Goal: Find specific page/section

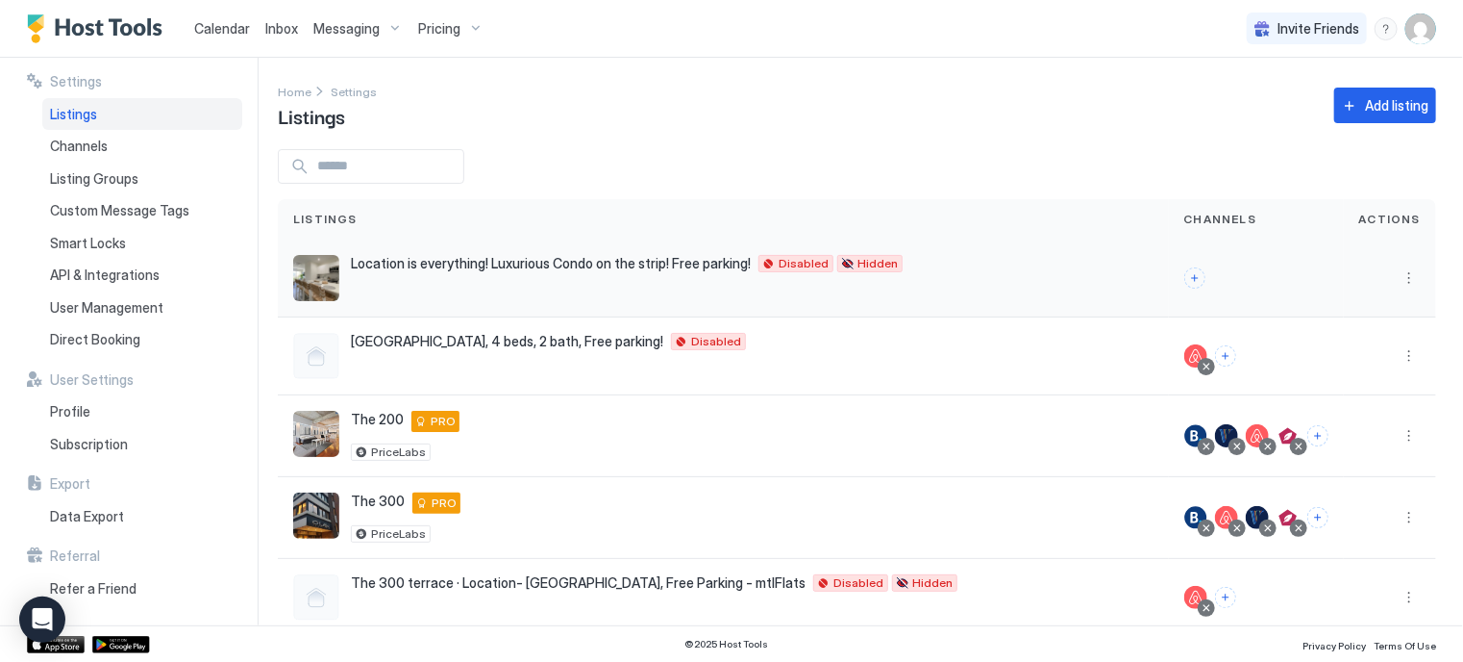
scroll to position [53, 0]
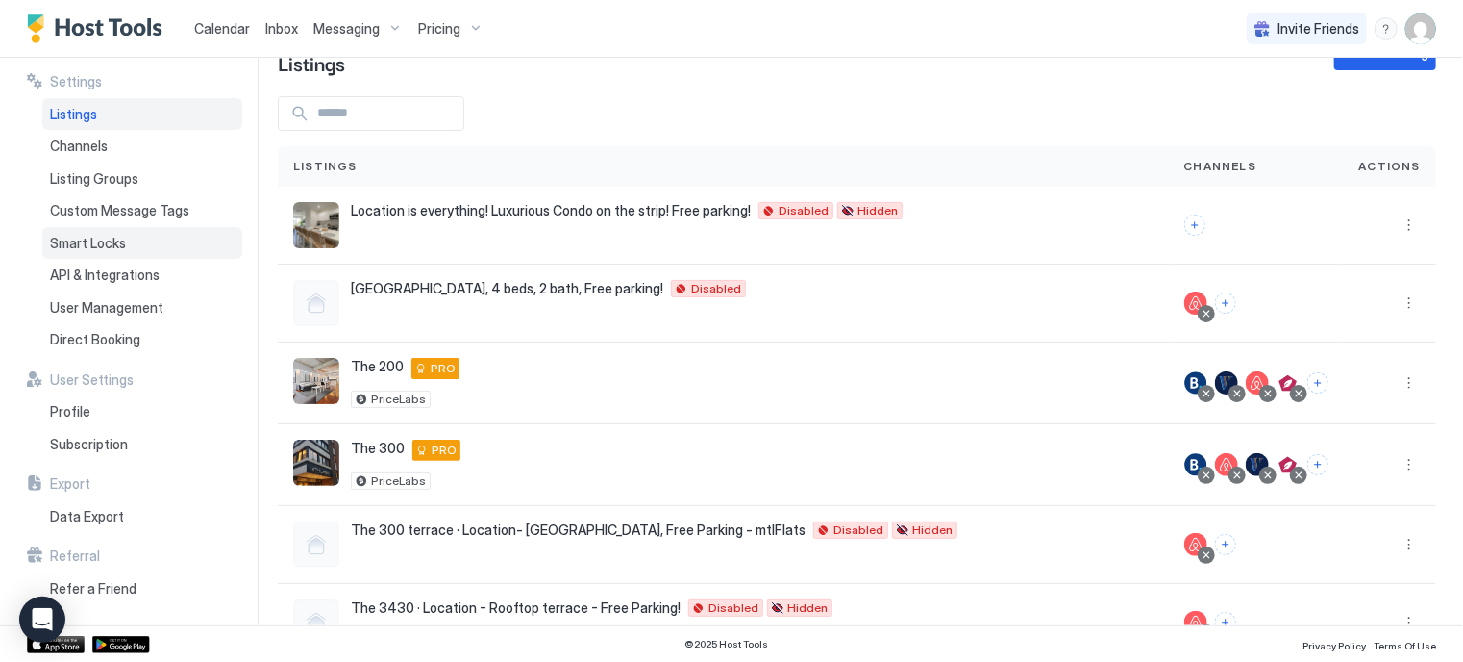
click at [106, 237] on span "Smart Locks" at bounding box center [88, 243] width 76 height 17
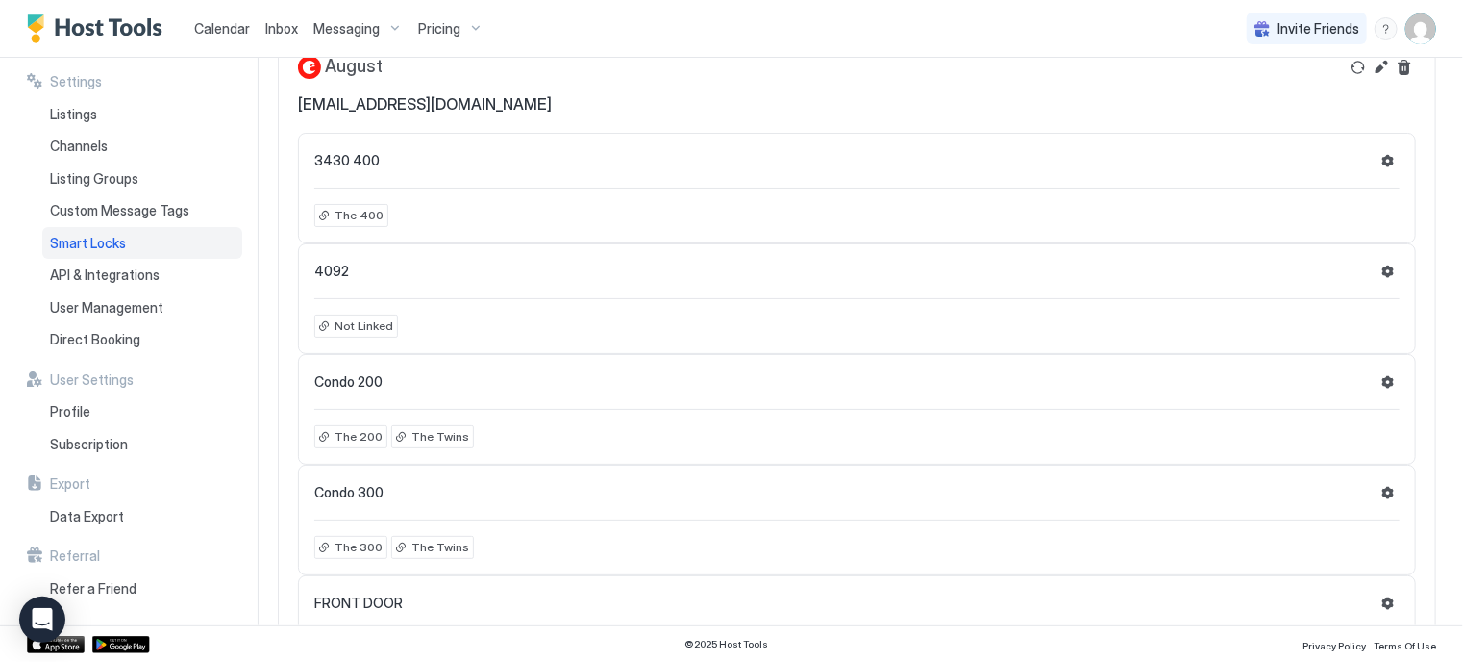
scroll to position [596, 0]
click at [1347, 68] on button "Refresh" at bounding box center [1358, 69] width 23 height 23
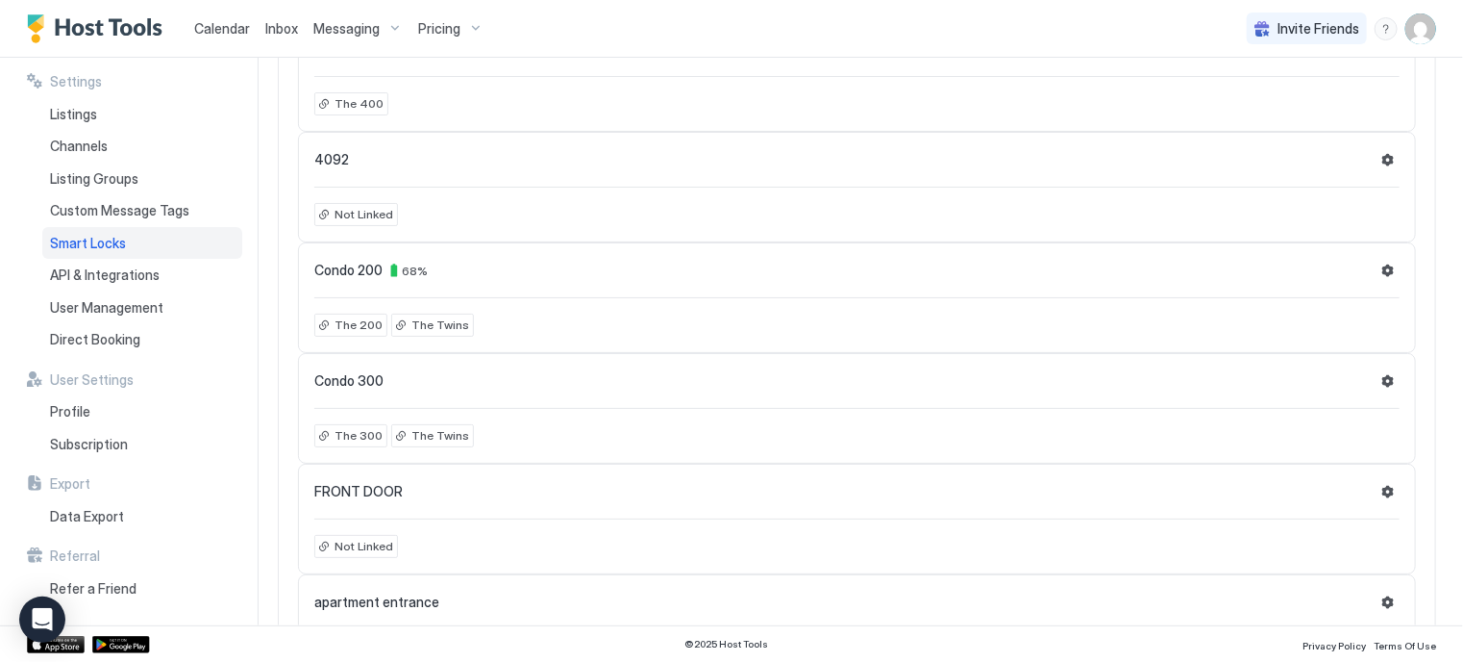
scroll to position [714, 0]
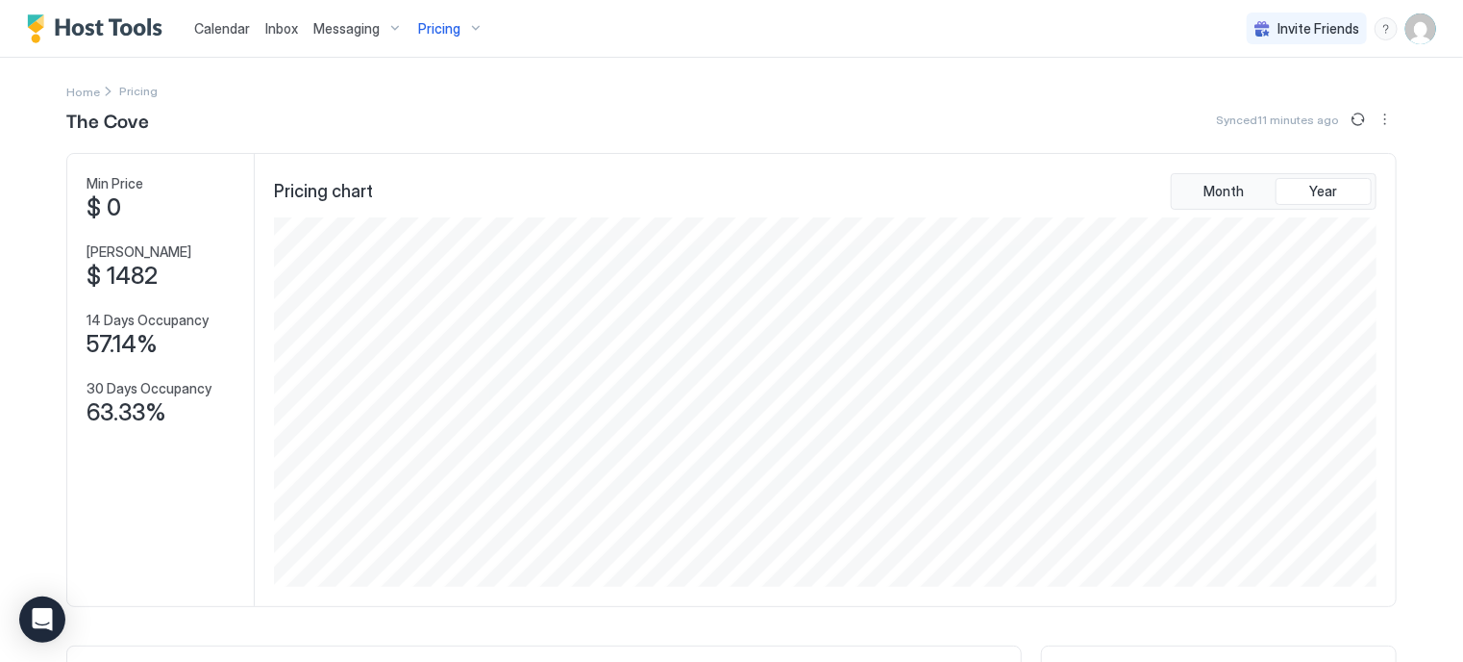
scroll to position [369, 1108]
